Goal: Task Accomplishment & Management: Use online tool/utility

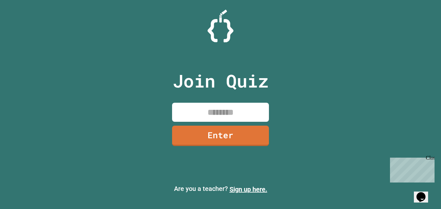
click at [236, 117] on input at bounding box center [220, 112] width 97 height 19
type input "********"
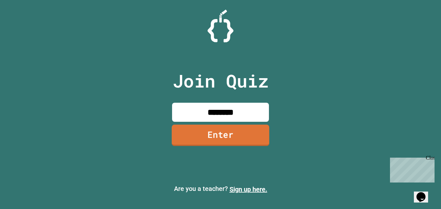
click at [219, 131] on link "Enter" at bounding box center [221, 135] width 98 height 21
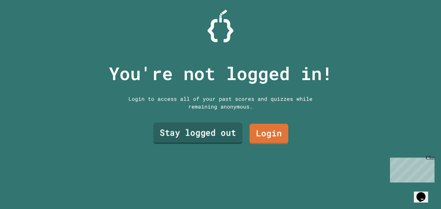
click at [219, 131] on link "Stay logged out" at bounding box center [198, 133] width 89 height 21
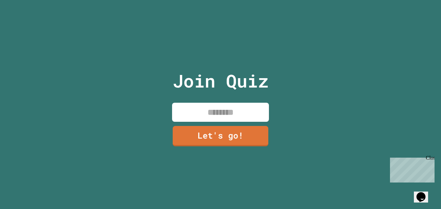
click at [211, 116] on input at bounding box center [220, 112] width 97 height 19
type input "*"
type input "*******"
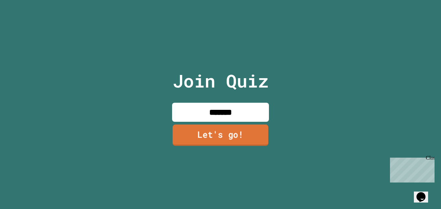
click at [224, 136] on link "Let's go!" at bounding box center [221, 134] width 96 height 21
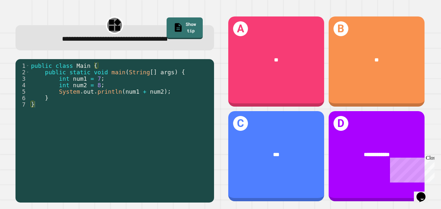
click at [294, 75] on div "**" at bounding box center [276, 59] width 96 height 29
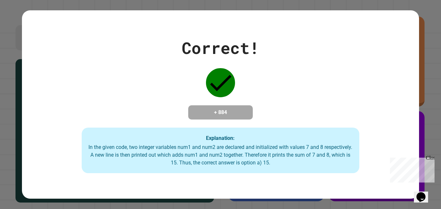
click at [437, 86] on div "Correct! + 884 Explanation: In the given code, two integer variables num1 and n…" at bounding box center [220, 104] width 441 height 209
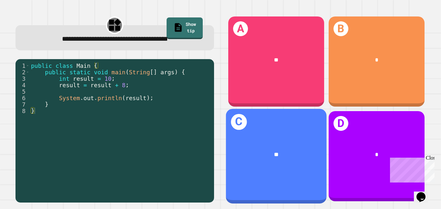
click at [282, 174] on div "C **" at bounding box center [276, 156] width 101 height 95
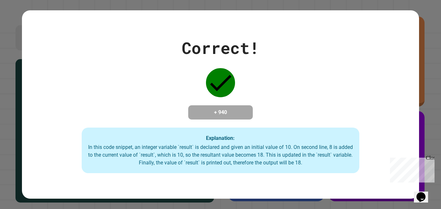
click at [283, 173] on div "Explanation: In this code snippet, an integer variable `result` is declared and…" at bounding box center [221, 151] width 278 height 46
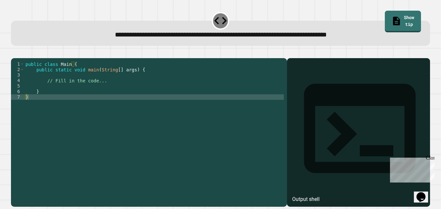
click at [90, 98] on div "public class Main { public static void main ( String [ ] args ) { // Fill in th…" at bounding box center [154, 129] width 260 height 137
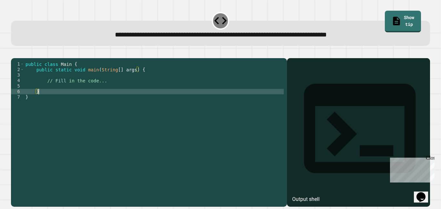
type textarea "*"
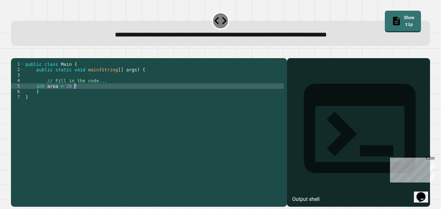
scroll to position [0, 6]
type textarea "**********"
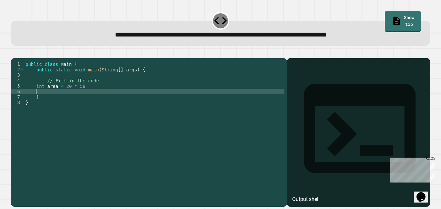
type textarea "*"
click at [14, 53] on icon "button" at bounding box center [14, 53] width 0 height 0
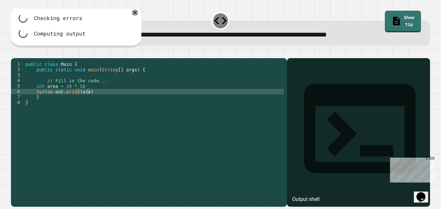
click at [87, 100] on div "public class Main { public static void main ( String [ ] args ) { // Fill in th…" at bounding box center [154, 129] width 260 height 137
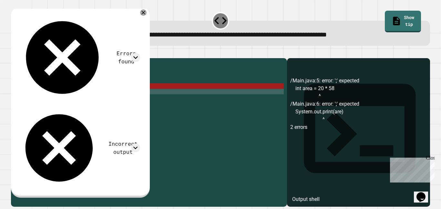
click at [14, 53] on icon "button" at bounding box center [14, 53] width 0 height 0
click at [84, 97] on div "public class Main { public static void main ( String [ ] args ) { // Fill in th…" at bounding box center [154, 129] width 260 height 137
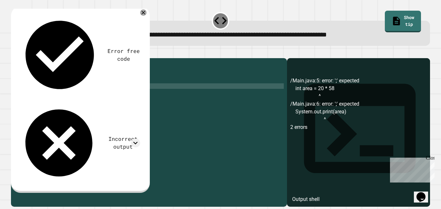
type textarea "*"
click at [9, 62] on div "**********" at bounding box center [221, 128] width 424 height 161
click at [13, 58] on div at bounding box center [220, 54] width 419 height 8
click at [31, 58] on div at bounding box center [220, 54] width 419 height 8
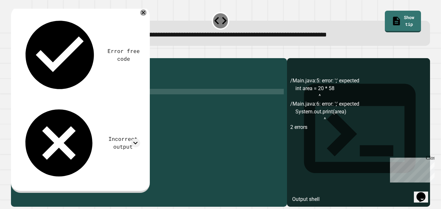
click at [128, 101] on div "public class Main { public static void main ( String [ ] args ) { // Fill in th…" at bounding box center [154, 129] width 260 height 137
click at [124, 94] on div "public class Main { public static void main ( String [ ] args ) { // Fill in th…" at bounding box center [154, 129] width 260 height 137
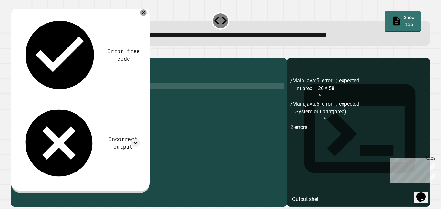
scroll to position [0, 9]
type textarea "**********"
click at [14, 53] on button "button" at bounding box center [14, 53] width 0 height 0
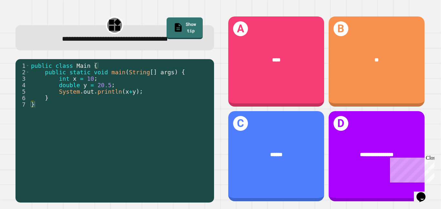
click at [293, 85] on div "A ****" at bounding box center [276, 61] width 96 height 90
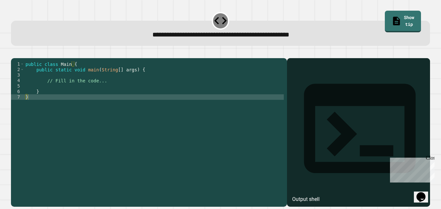
click at [79, 96] on div "public class Main { public static void main ( String [ ] args ) { // Fill in th…" at bounding box center [154, 129] width 260 height 137
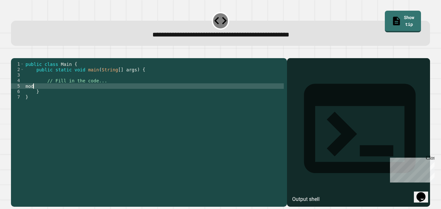
scroll to position [0, 0]
type textarea "*"
type textarea "**********"
click at [20, 57] on icon "button" at bounding box center [19, 57] width 4 height 5
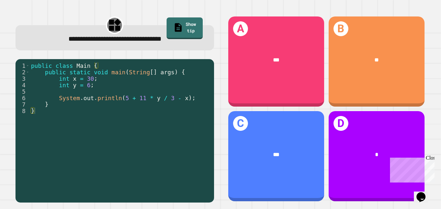
click at [384, 69] on div "**" at bounding box center [377, 59] width 96 height 29
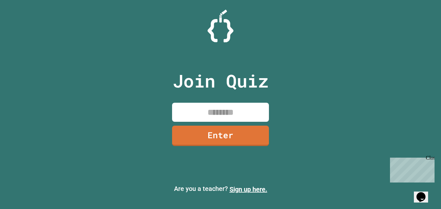
click at [207, 109] on input at bounding box center [220, 112] width 97 height 19
type input "********"
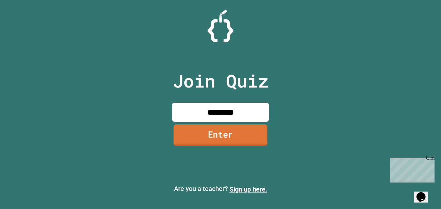
click at [221, 138] on link "Enter" at bounding box center [221, 134] width 94 height 21
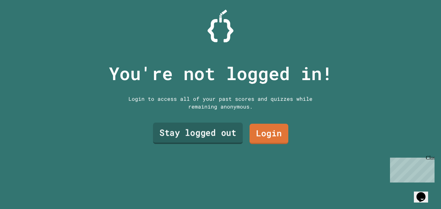
click at [225, 128] on link "Stay logged out" at bounding box center [198, 133] width 90 height 21
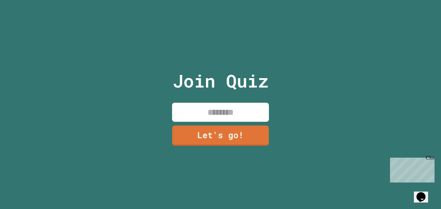
click at [221, 117] on input at bounding box center [220, 112] width 97 height 19
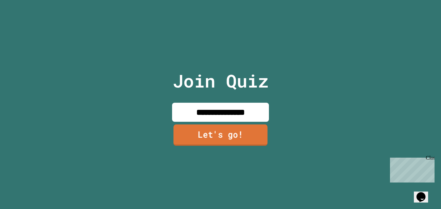
type input "**********"
click at [229, 138] on link "Let's go!" at bounding box center [221, 134] width 94 height 21
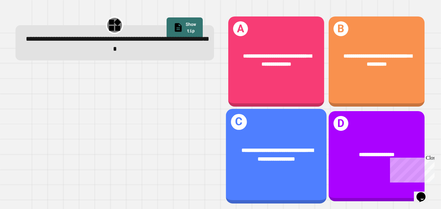
click at [292, 53] on span "**********" at bounding box center [277, 59] width 69 height 13
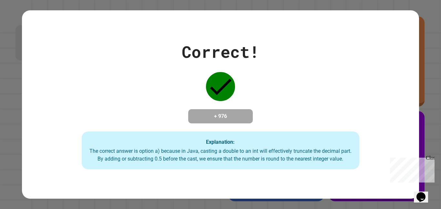
click at [289, 56] on div "Correct! + 976 Explanation: The correct answer is option a) because in Java, ca…" at bounding box center [220, 105] width 397 height 130
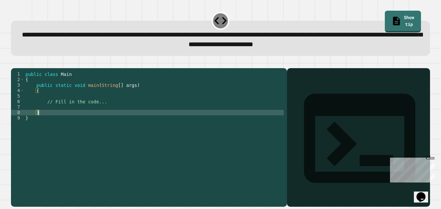
click at [189, 123] on div "public class Main { public static void main ( String [ ] args ) { // Fill in th…" at bounding box center [154, 134] width 260 height 126
type textarea "*"
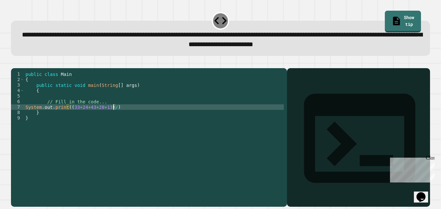
scroll to position [0, 11]
type textarea "**********"
paste textarea "**********"
type textarea "**********"
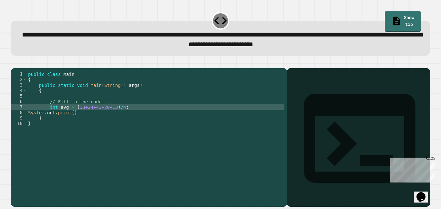
scroll to position [0, 2]
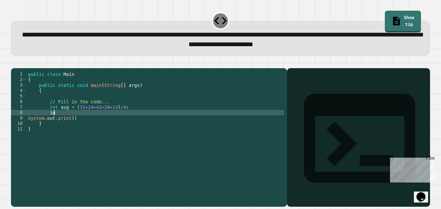
type textarea "*"
type textarea "**********"
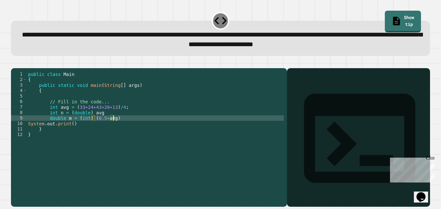
scroll to position [0, 11]
click at [14, 63] on button "button" at bounding box center [14, 63] width 0 height 0
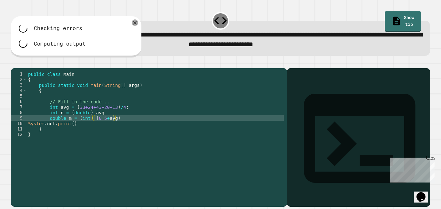
click at [134, 126] on div "public class Main { public static void main ( String [ ] args ) { // Fill in th…" at bounding box center [155, 134] width 257 height 126
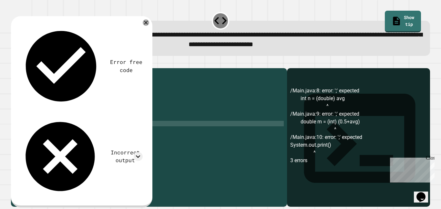
scroll to position [0, 6]
click at [14, 63] on icon "button" at bounding box center [14, 63] width 0 height 0
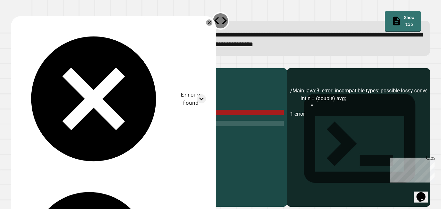
click at [55, 121] on div "public class Main { public static void main ( String [ ] args ) { // Fill in th…" at bounding box center [155, 134] width 257 height 126
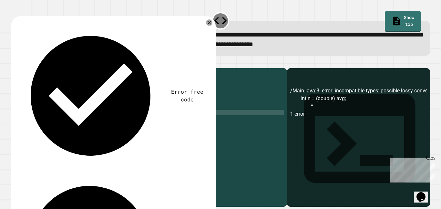
scroll to position [0, 5]
click at [20, 69] on icon "button" at bounding box center [19, 67] width 4 height 5
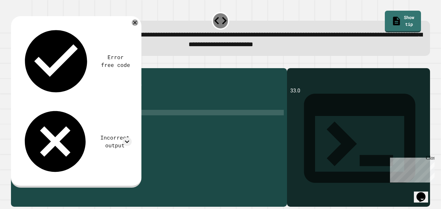
click at [69, 128] on div "public class Main { public static void main ( String [ ] args ) { // Fill in th…" at bounding box center [155, 134] width 257 height 126
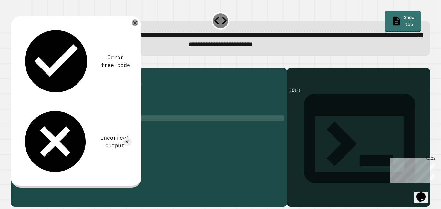
click at [69, 128] on div "public class Main { public static void main ( String [ ] args ) { // Fill in th…" at bounding box center [155, 134] width 257 height 126
click at [14, 63] on icon "button" at bounding box center [14, 63] width 0 height 0
click at [109, 129] on div "public class Main { public static void main ( String [ ] args ) { // Fill in th…" at bounding box center [155, 134] width 257 height 126
click at [14, 63] on icon "button" at bounding box center [14, 63] width 0 height 0
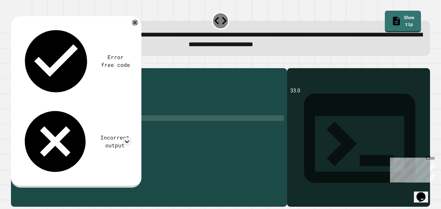
click at [59, 125] on div "public class Main { public static void main ( String [ ] args ) { // Fill in th…" at bounding box center [155, 134] width 257 height 126
click at [14, 63] on button "button" at bounding box center [14, 63] width 0 height 0
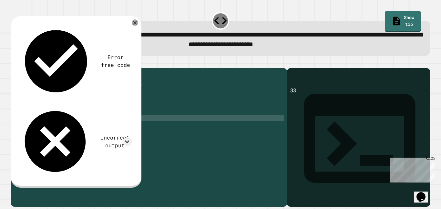
click at [184, 55] on div "**********" at bounding box center [220, 38] width 419 height 35
click at [136, 24] on icon at bounding box center [135, 23] width 8 height 8
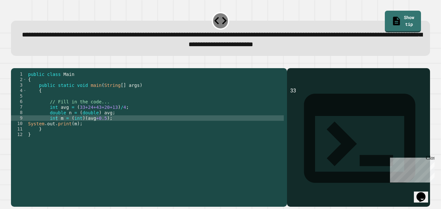
click at [125, 133] on div "public class Main { public static void main ( String [ ] args ) { // Fill in th…" at bounding box center [155, 134] width 257 height 126
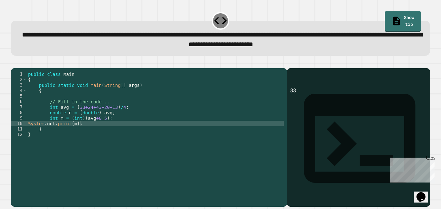
type textarea "**********"
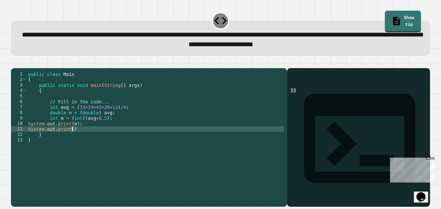
scroll to position [0, 5]
type textarea "**********"
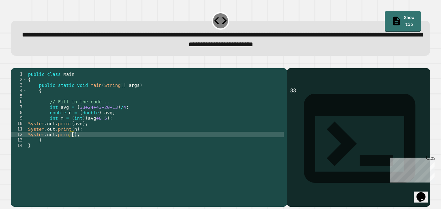
scroll to position [0, 6]
click at [14, 63] on icon "button" at bounding box center [14, 63] width 0 height 0
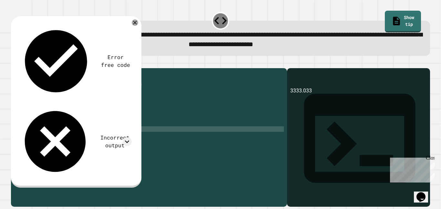
click at [70, 138] on div "public class Main { public static void main ( String [ ] args ) { // Fill in th…" at bounding box center [155, 134] width 257 height 126
click at [20, 68] on icon "button" at bounding box center [19, 67] width 4 height 5
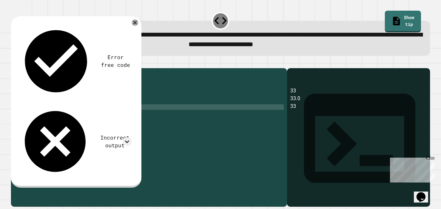
click at [122, 116] on div "public class Main { public static void main ( String [ ] args ) { // Fill in th…" at bounding box center [155, 134] width 257 height 126
click at [14, 63] on icon "button" at bounding box center [14, 63] width 0 height 0
click at [134, 24] on icon at bounding box center [135, 23] width 8 height 8
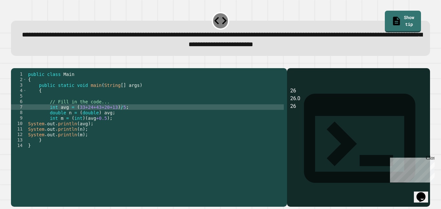
click at [14, 63] on icon "button" at bounding box center [14, 63] width 0 height 0
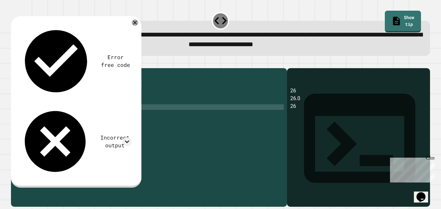
click at [14, 63] on icon "button" at bounding box center [14, 63] width 0 height 0
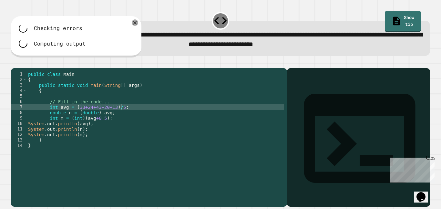
click at [22, 68] on div at bounding box center [220, 64] width 419 height 8
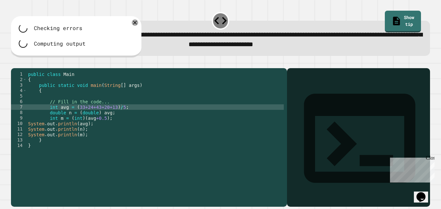
click at [22, 68] on div at bounding box center [220, 64] width 419 height 8
click at [14, 63] on icon "button" at bounding box center [14, 63] width 0 height 0
click at [22, 68] on div at bounding box center [220, 64] width 419 height 8
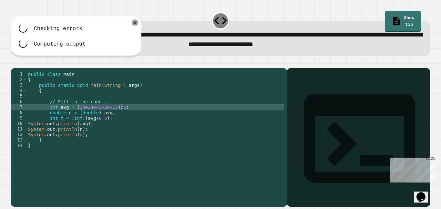
click at [22, 68] on div at bounding box center [220, 64] width 419 height 8
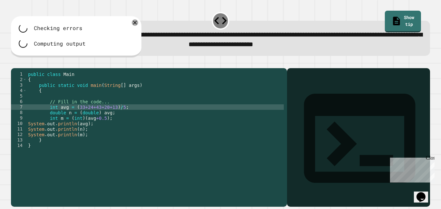
click at [22, 68] on div at bounding box center [220, 64] width 419 height 8
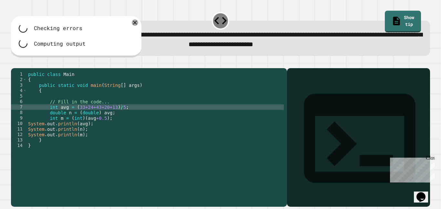
click at [22, 68] on div at bounding box center [220, 64] width 419 height 8
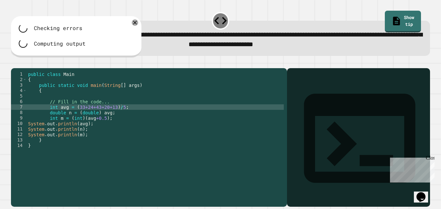
click at [22, 68] on div at bounding box center [220, 64] width 419 height 8
click at [14, 63] on icon "button" at bounding box center [14, 63] width 0 height 0
click at [22, 68] on div at bounding box center [220, 64] width 419 height 8
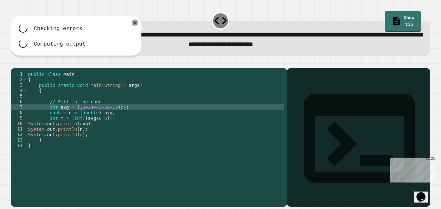
click at [22, 68] on div at bounding box center [220, 64] width 419 height 8
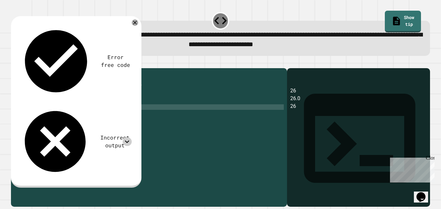
click at [129, 137] on icon at bounding box center [127, 141] width 9 height 9
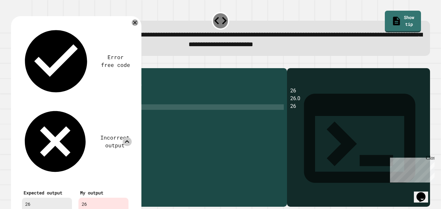
click at [128, 137] on icon at bounding box center [127, 141] width 9 height 9
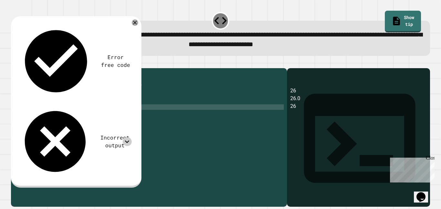
scroll to position [0, 10]
click at [107, 122] on div "public class Main { public static void main ( String [ ] args ) { // Fill in th…" at bounding box center [155, 134] width 257 height 126
click at [14, 63] on icon "button" at bounding box center [14, 63] width 0 height 0
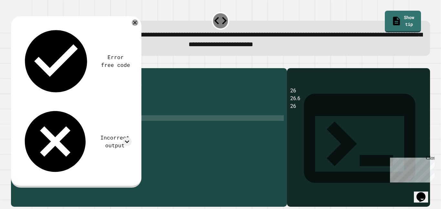
click at [104, 128] on div "public class Main { public static void main ( String [ ] args ) { // Fill in th…" at bounding box center [155, 134] width 257 height 126
click at [55, 128] on div "public class Main { public static void main ( String [ ] args ) { // Fill in th…" at bounding box center [155, 134] width 257 height 126
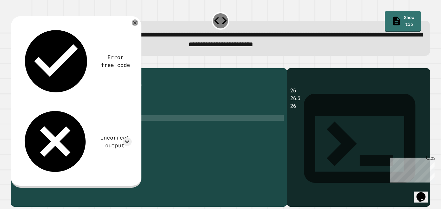
click at [14, 63] on button "button" at bounding box center [14, 63] width 0 height 0
click at [55, 126] on div "public class Main { public static void main ( String [ ] args ) { // Fill in th…" at bounding box center [155, 134] width 257 height 126
click at [14, 63] on icon "button" at bounding box center [14, 63] width 0 height 0
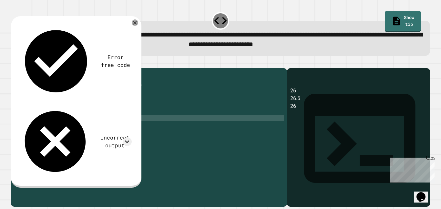
click at [130, 105] on div "Incorrect output" at bounding box center [75, 141] width 113 height 73
click at [128, 137] on icon at bounding box center [127, 141] width 9 height 9
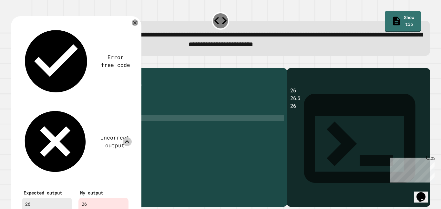
click at [130, 137] on icon at bounding box center [127, 141] width 9 height 9
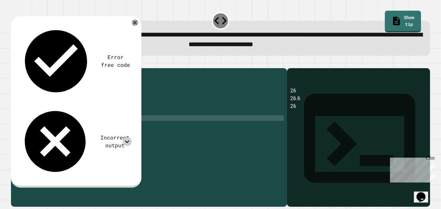
click at [122, 122] on div "public class Main { public static void main ( String [ ] args ) { // Fill in th…" at bounding box center [155, 134] width 257 height 126
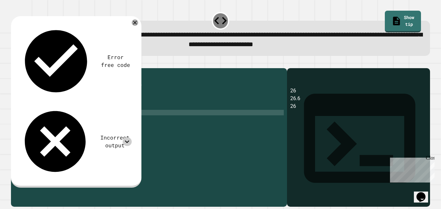
scroll to position [0, 12]
type textarea "**********"
click at [14, 63] on button "button" at bounding box center [14, 63] width 0 height 0
click at [407, 24] on link "Show tip" at bounding box center [403, 20] width 33 height 23
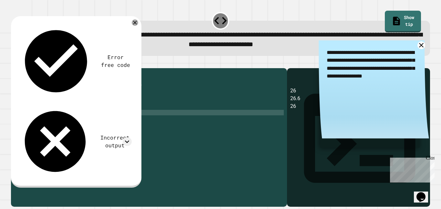
click at [421, 46] on icon at bounding box center [422, 45] width 8 height 8
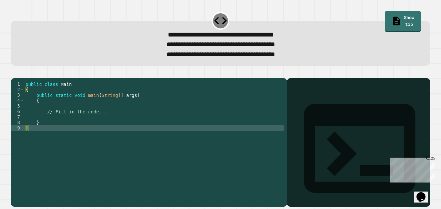
click at [201, 137] on div "public class Main { public static void main ( String [ ] args ) { // Fill in th…" at bounding box center [154, 138] width 260 height 115
click at [178, 125] on div "public class Main { public static void main ( String [ ] args ) { // Fill in th…" at bounding box center [154, 138] width 260 height 115
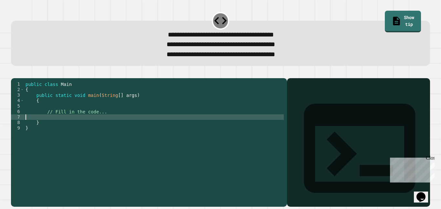
type textarea "**********"
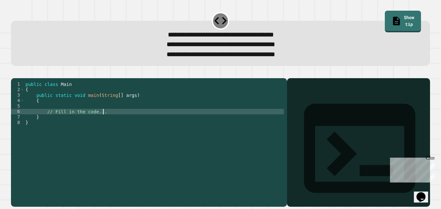
scroll to position [0, 2]
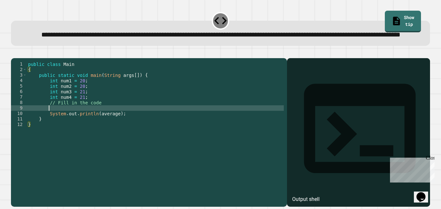
click at [111, 130] on div "public class Main { public static void main ( String args [ ]) { int num1 = 20 …" at bounding box center [155, 124] width 257 height 126
type textarea "*"
click at [20, 59] on icon "button" at bounding box center [19, 57] width 4 height 5
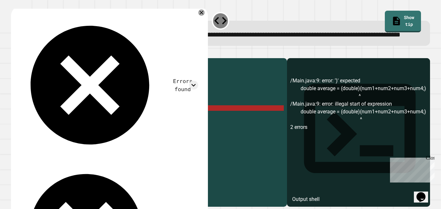
click at [168, 128] on div "public class Main { public static void main ( String args [ ]) { int num1 = 20 …" at bounding box center [155, 124] width 257 height 126
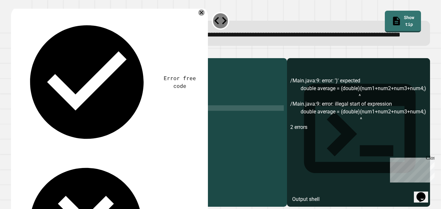
scroll to position [0, 19]
click at [14, 53] on icon "button" at bounding box center [14, 53] width 0 height 0
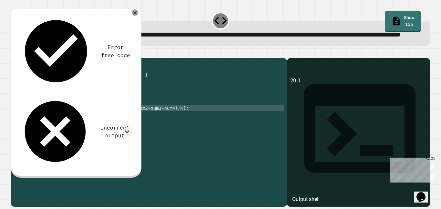
click at [107, 127] on div "public class Main { public static void main ( String args [ ]) { int num1 = 20 …" at bounding box center [155, 124] width 257 height 126
type textarea "**********"
click at [14, 53] on icon "button" at bounding box center [14, 53] width 0 height 0
